Goal: Information Seeking & Learning: Learn about a topic

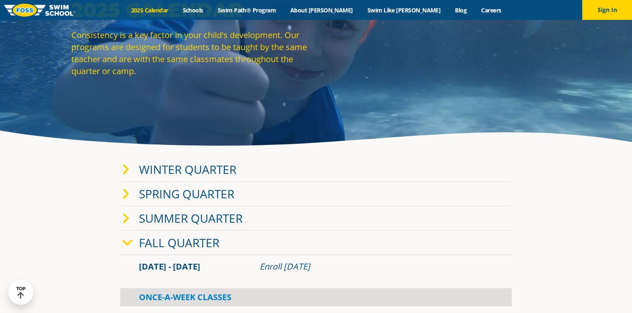
click at [160, 167] on link "Winter Quarter" at bounding box center [187, 170] width 97 height 16
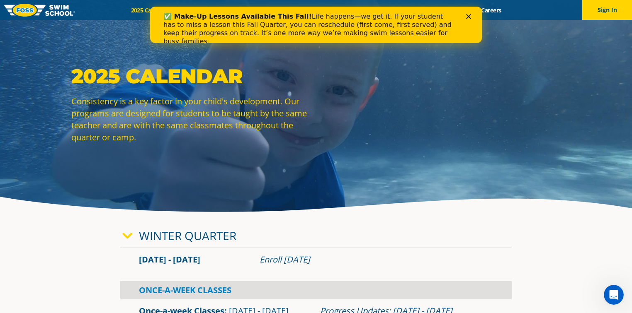
click at [468, 15] on icon "Close" at bounding box center [468, 16] width 5 height 5
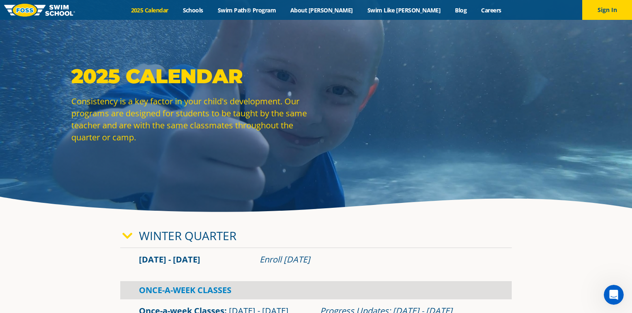
click at [175, 9] on link "2025 Calendar" at bounding box center [150, 10] width 52 height 8
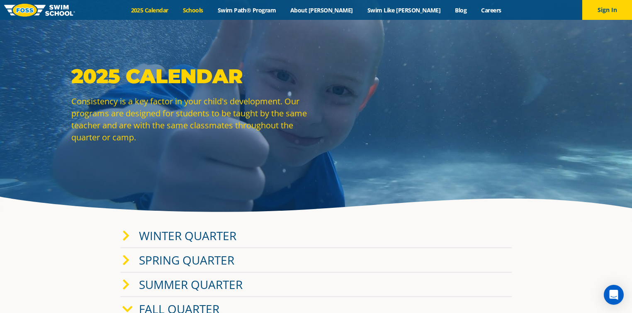
click at [210, 10] on link "Schools" at bounding box center [192, 10] width 35 height 8
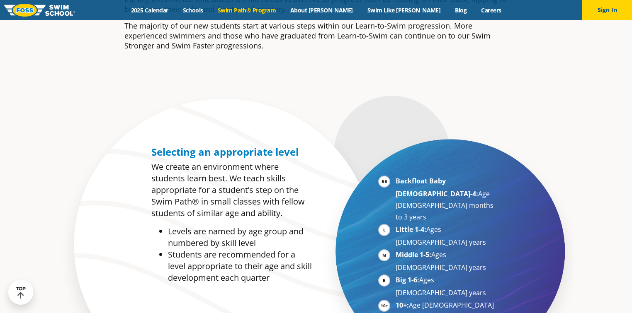
scroll to position [431, 0]
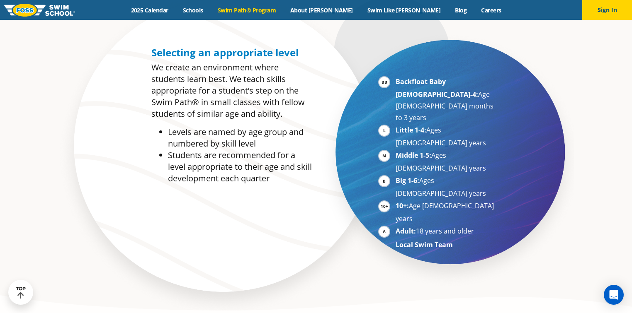
click at [542, 63] on section "Selecting an appropriate level We create an environment where students learn be…" at bounding box center [316, 154] width 632 height 327
